Goal: Entertainment & Leisure: Consume media (video, audio)

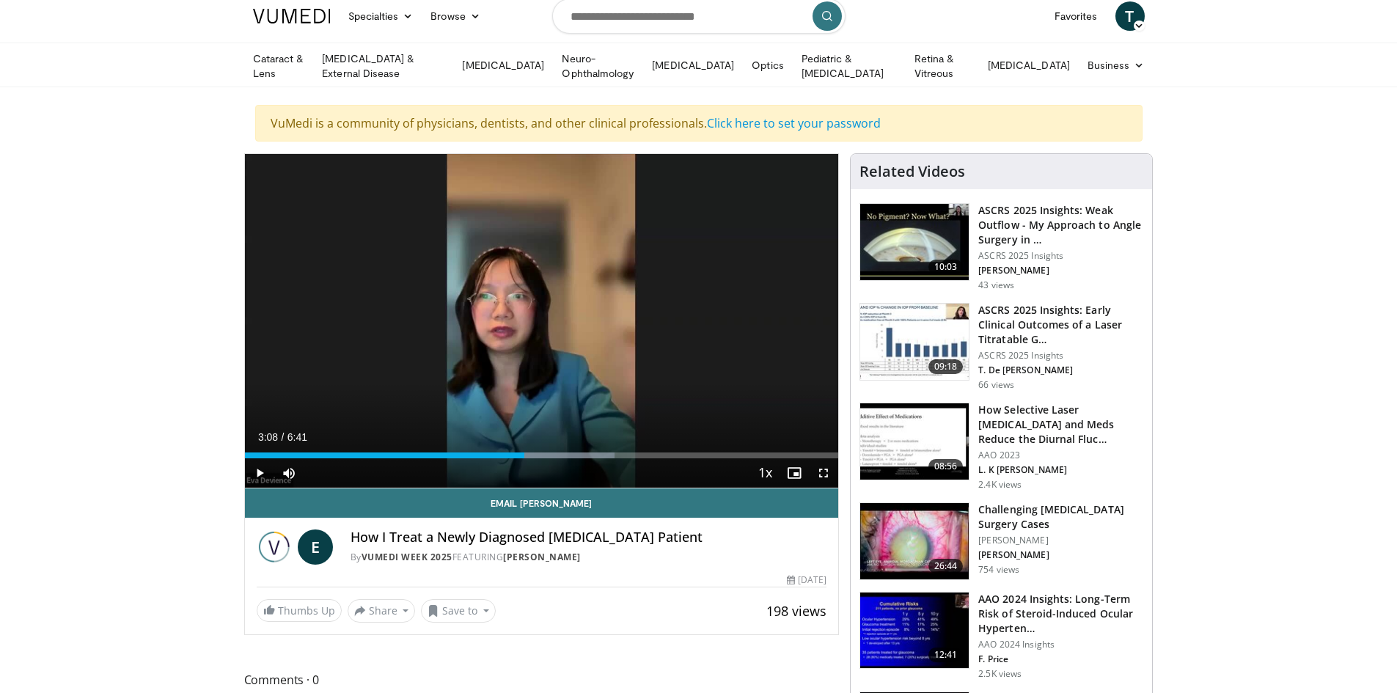
scroll to position [220, 0]
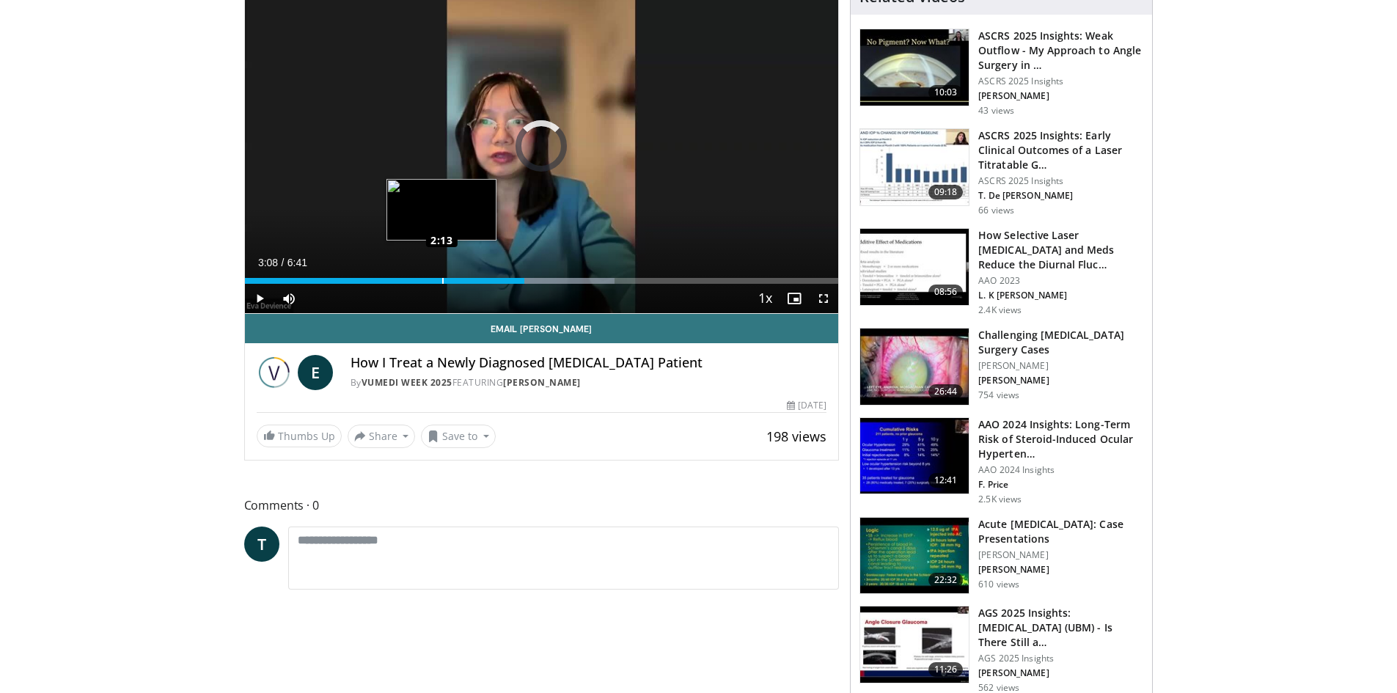
click at [441, 278] on div "Loaded : 62.33% 2:13 2:13" at bounding box center [542, 281] width 594 height 6
click at [260, 297] on span "Video Player" at bounding box center [259, 298] width 29 height 29
click at [360, 278] on div "Loaded : 51.89% 2:20 1:18" at bounding box center [542, 281] width 594 height 6
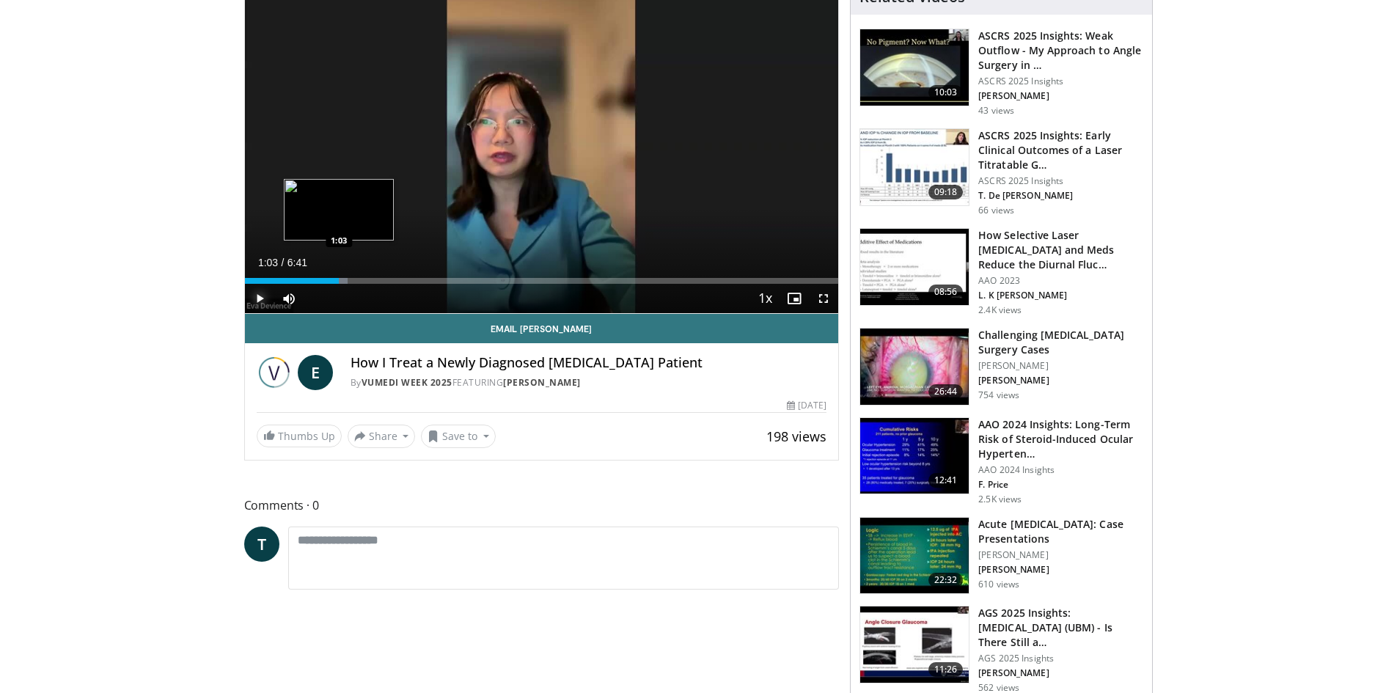
click at [339, 280] on div "1:25" at bounding box center [292, 281] width 95 height 6
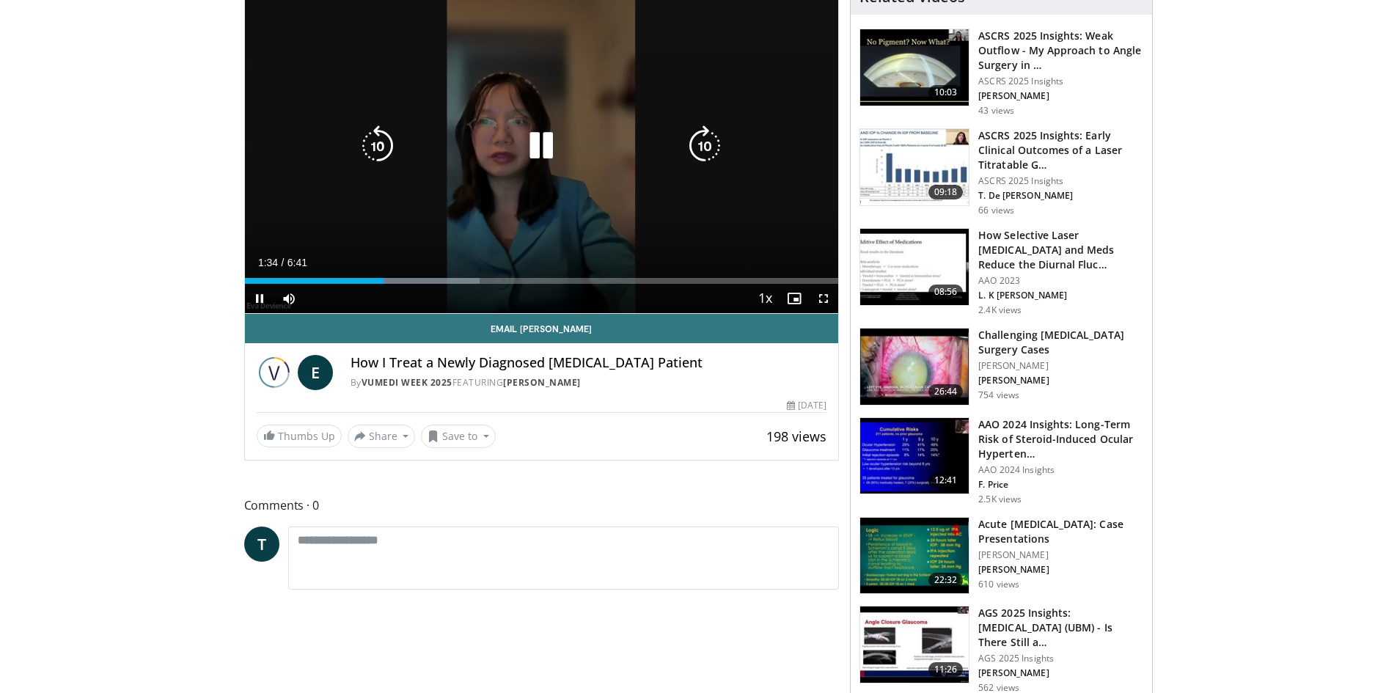
click at [378, 196] on div "10 seconds Tap to unmute" at bounding box center [542, 146] width 594 height 334
click at [543, 147] on icon "Video Player" at bounding box center [541, 145] width 41 height 41
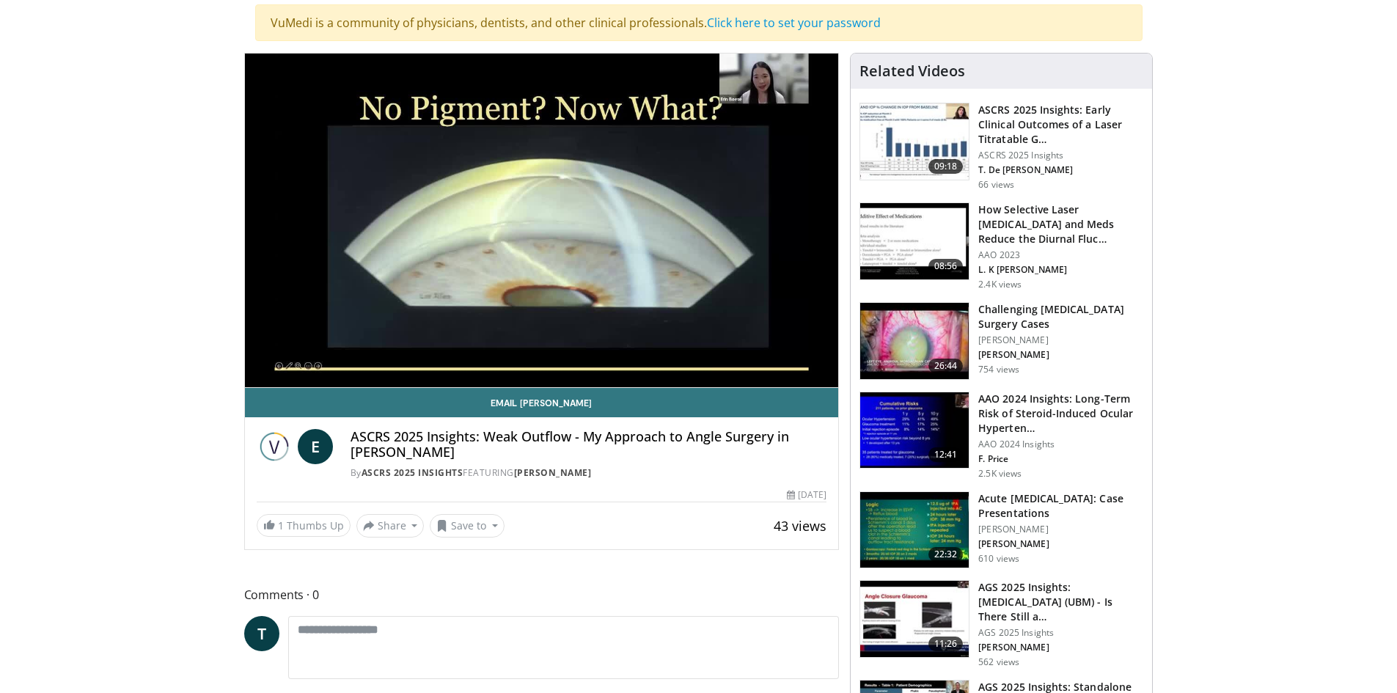
scroll to position [147, 0]
click at [911, 305] on img at bounding box center [914, 340] width 109 height 76
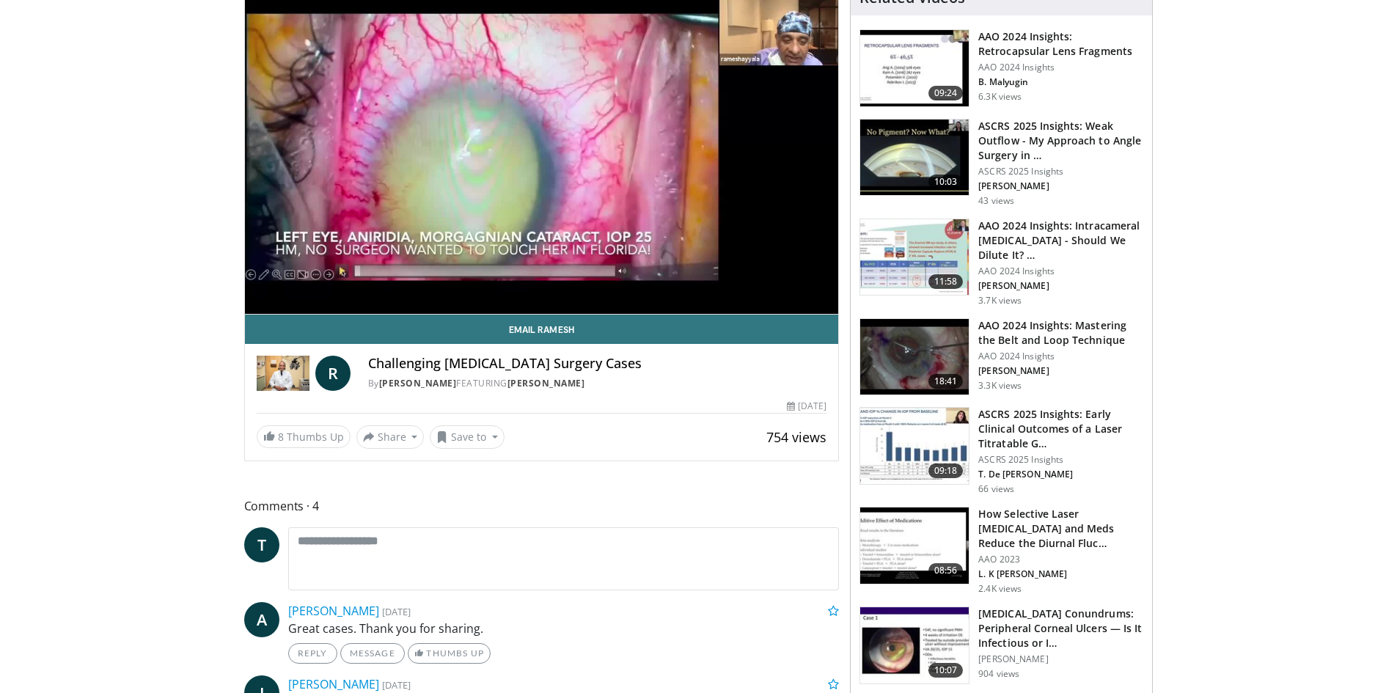
scroll to position [220, 0]
click at [920, 353] on img at bounding box center [914, 356] width 109 height 76
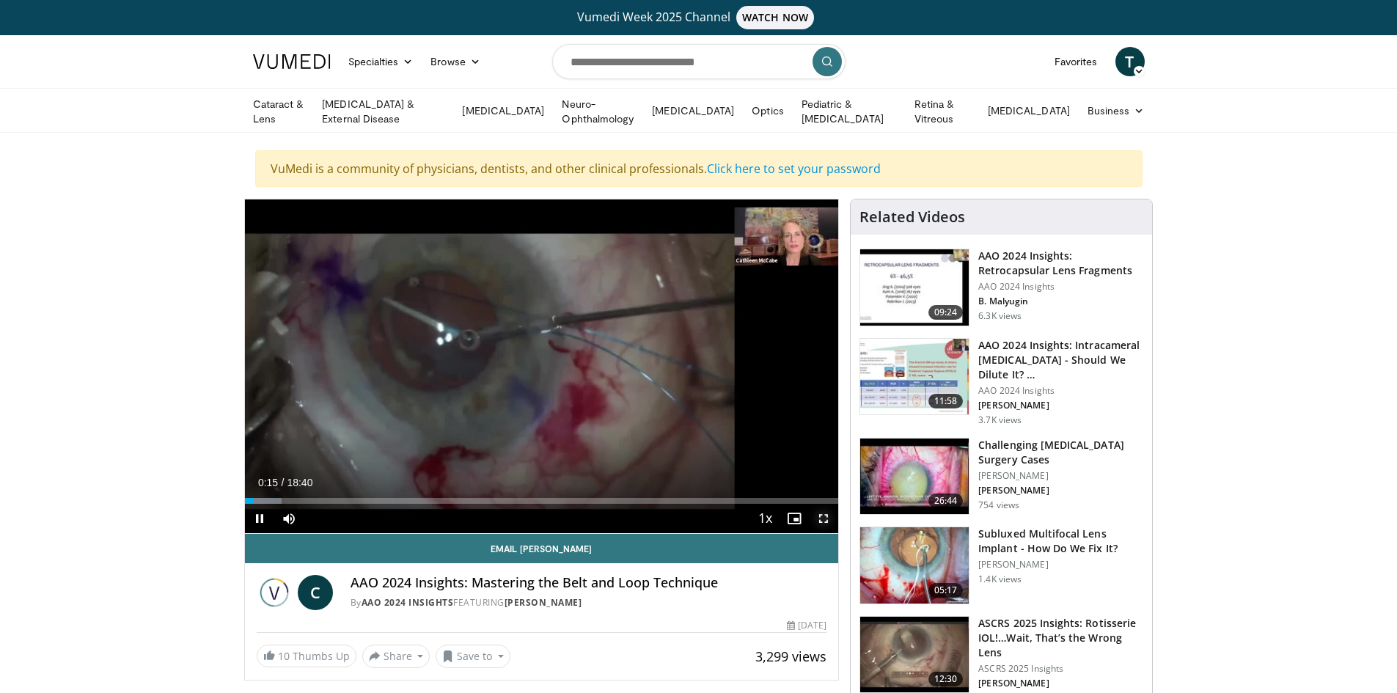
click at [823, 518] on span "Video Player" at bounding box center [823, 518] width 29 height 29
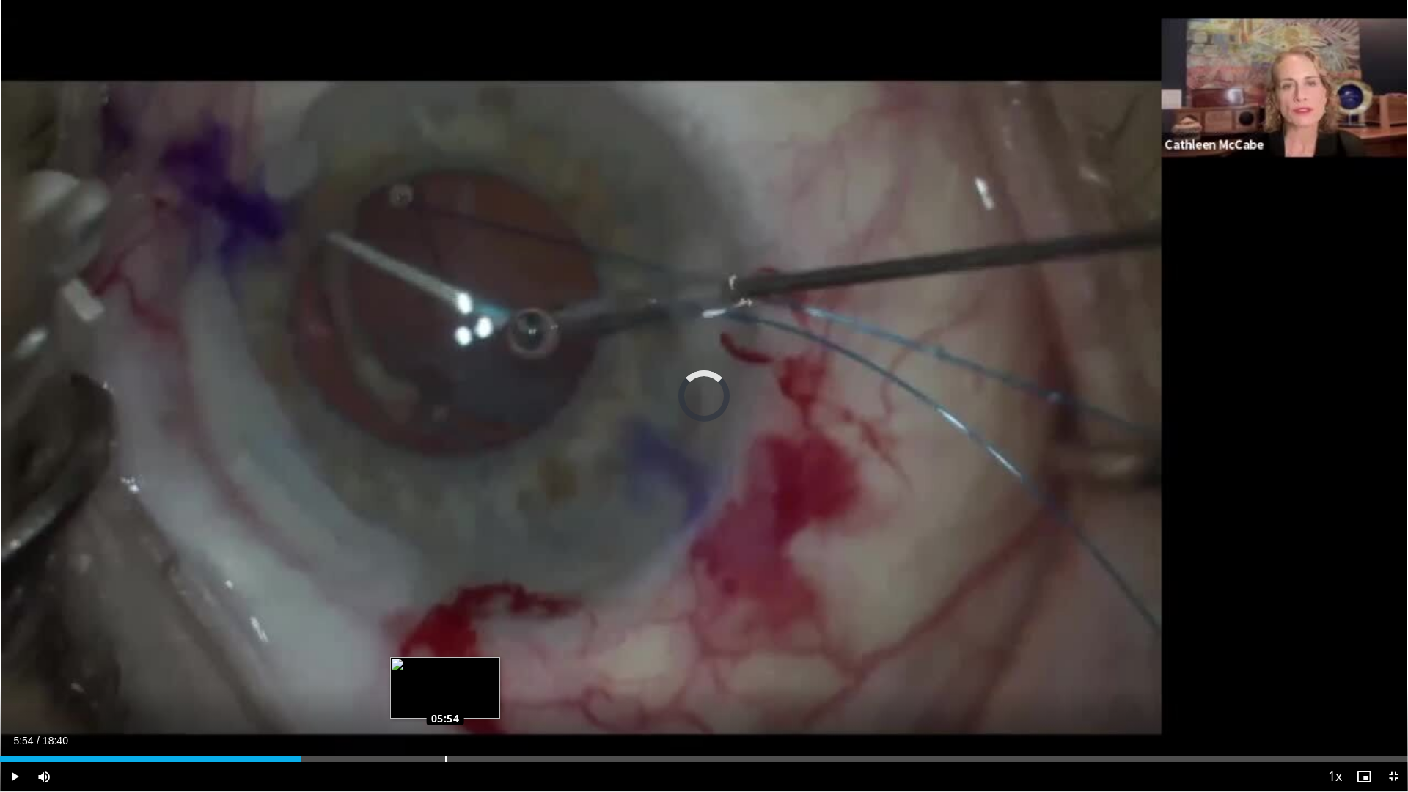
click at [445, 692] on div "Loaded : 0.00% 03:59 05:54" at bounding box center [704, 759] width 1408 height 6
click at [420, 692] on div "Loaded : 37.48% 05:56 05:34" at bounding box center [704, 755] width 1408 height 14
click at [417, 692] on div "05:41" at bounding box center [215, 759] width 430 height 6
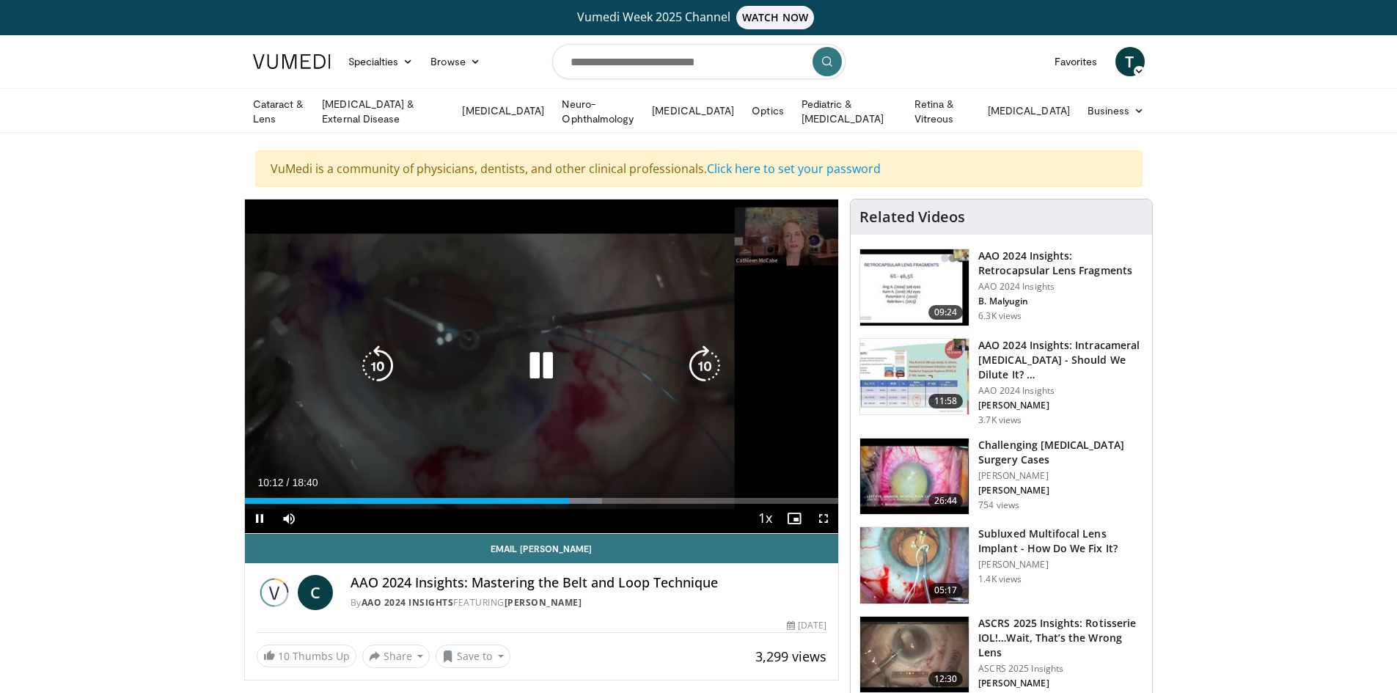
click at [512, 391] on div "10 seconds Tap to unmute" at bounding box center [542, 366] width 594 height 334
